Goal: Find specific page/section: Find specific page/section

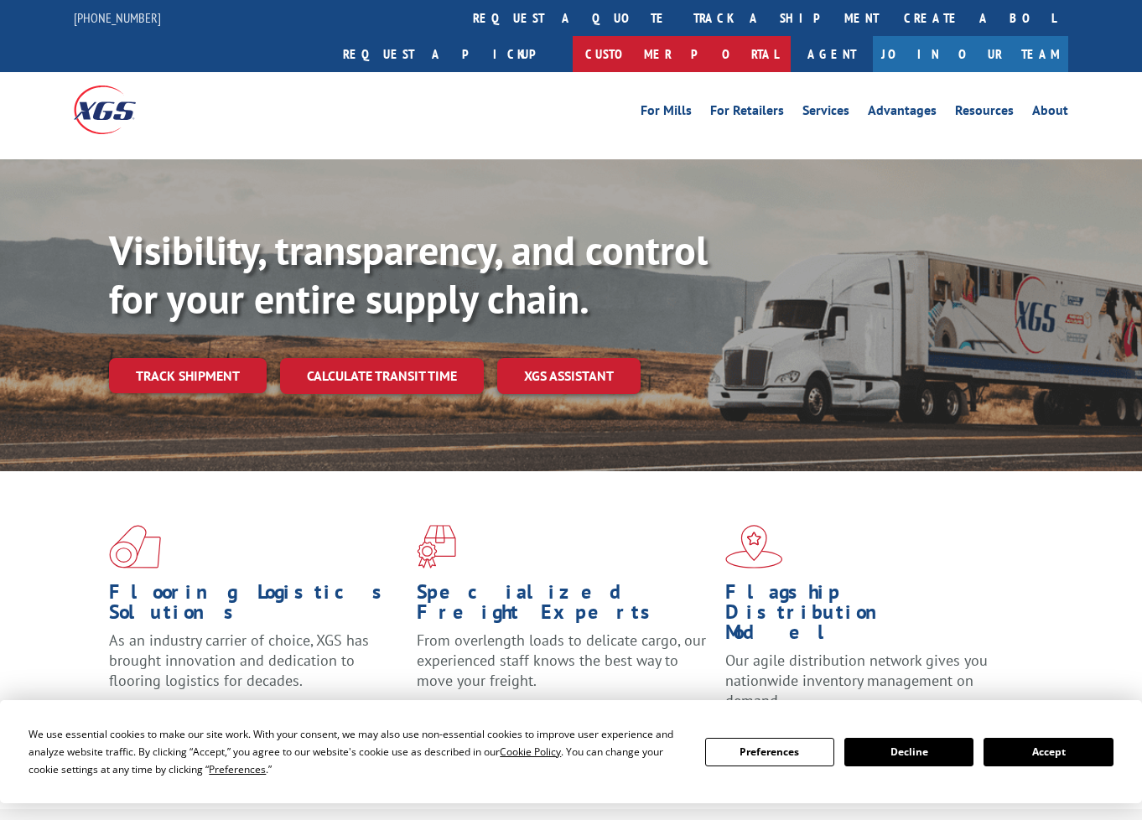
click at [791, 36] on link "Customer Portal" at bounding box center [682, 54] width 218 height 36
